Goal: Information Seeking & Learning: Learn about a topic

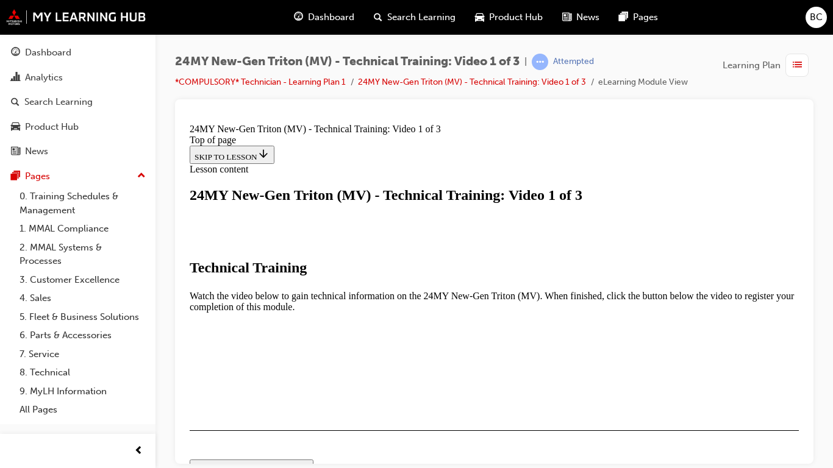
scroll to position [271, 0]
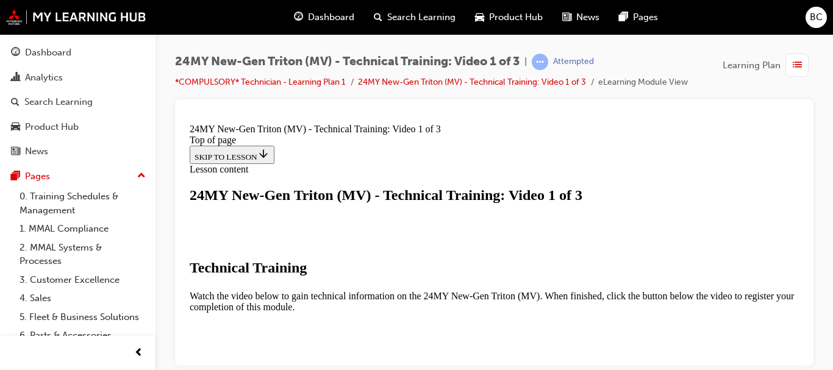
click at [830, 95] on div "24MY New-Gen Triton (MV) - Technical Training: Video 1 of 3 | Attempted *COMPUL…" at bounding box center [493, 186] width 677 height 305
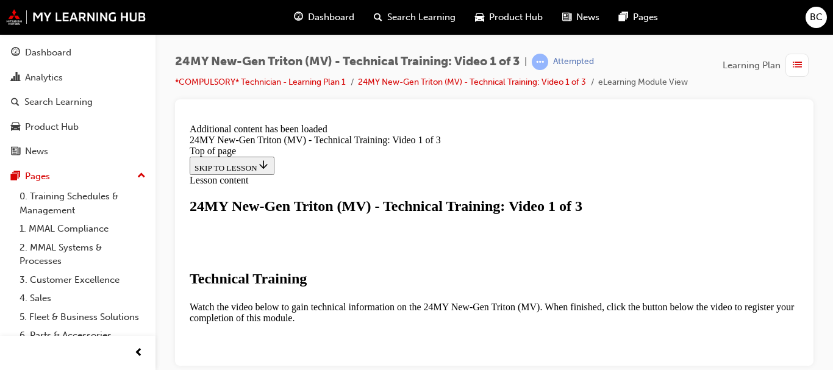
scroll to position [577, 0]
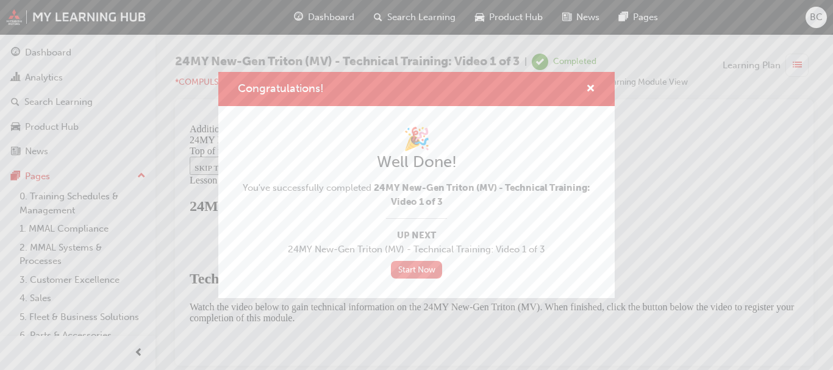
click at [433, 263] on link "Start Now" at bounding box center [416, 270] width 51 height 18
click at [589, 91] on span "cross-icon" at bounding box center [590, 89] width 9 height 11
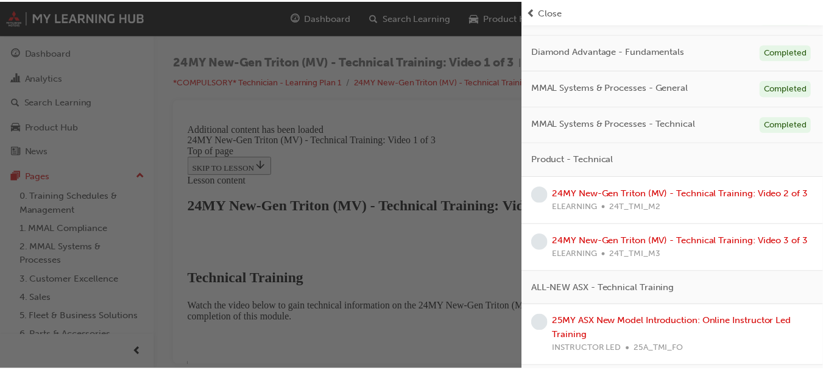
scroll to position [226, 0]
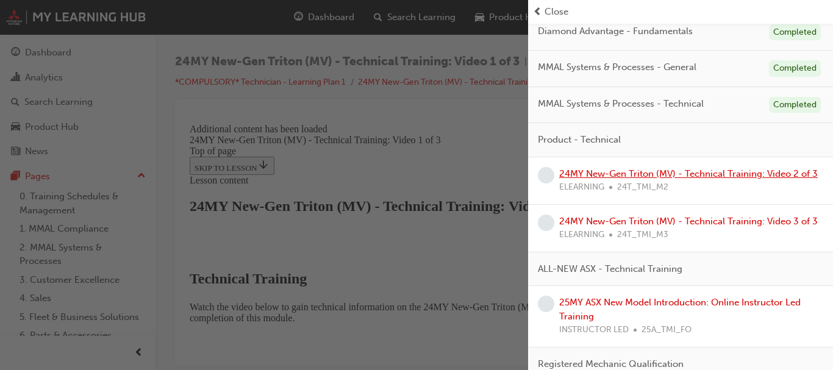
click at [691, 173] on link "24MY New-Gen Triton (MV) - Technical Training: Video 2 of 3" at bounding box center [688, 173] width 258 height 11
